Goal: Task Accomplishment & Management: Use online tool/utility

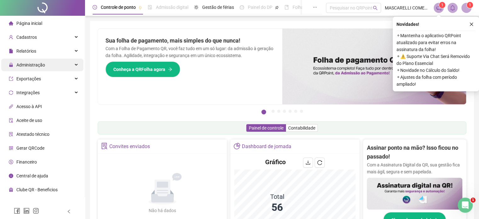
click at [34, 63] on span "Administração" at bounding box center [30, 64] width 29 height 5
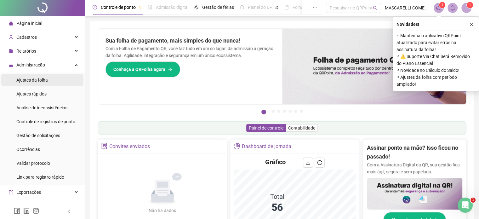
click at [33, 79] on span "Ajustes da folha" at bounding box center [31, 79] width 31 height 5
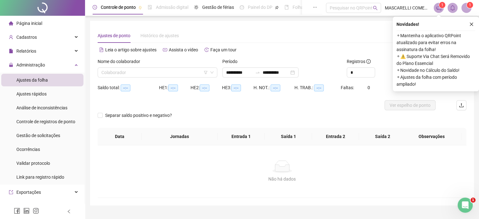
type input "**********"
click at [473, 23] on icon "close" at bounding box center [471, 24] width 4 height 4
